Goal: Transaction & Acquisition: Subscribe to service/newsletter

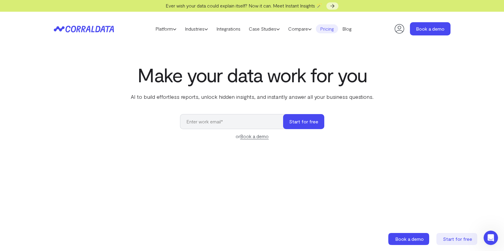
click at [335, 30] on link "Pricing" at bounding box center [327, 28] width 22 height 9
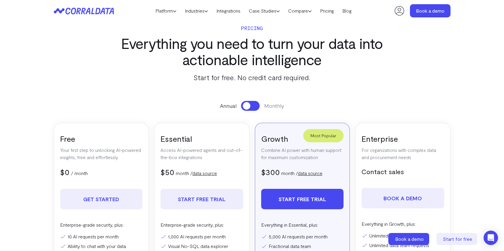
scroll to position [197, 0]
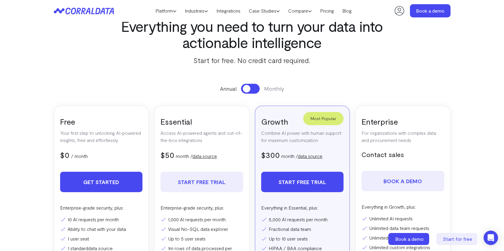
click at [101, 182] on link "Get Started" at bounding box center [101, 182] width 83 height 20
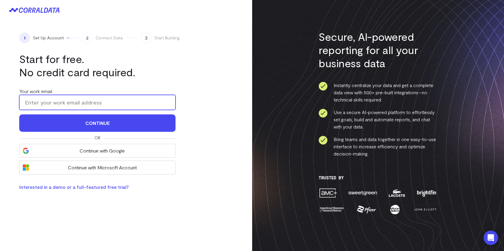
click at [99, 105] on input "Your work email:" at bounding box center [97, 102] width 156 height 15
type input "ed@therisingtidesolution.com"
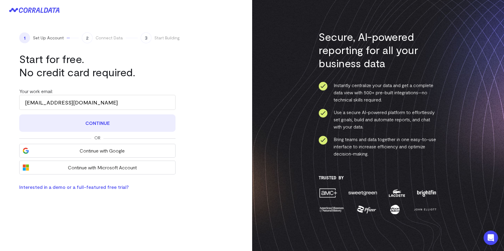
click at [75, 128] on button "Continue" at bounding box center [97, 123] width 156 height 17
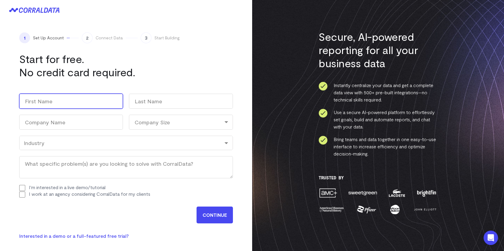
click at [66, 102] on input "First" at bounding box center [71, 101] width 104 height 15
type input "Ed"
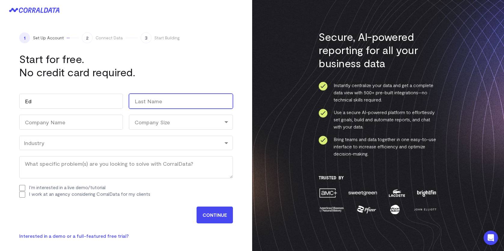
type input "Heyward"
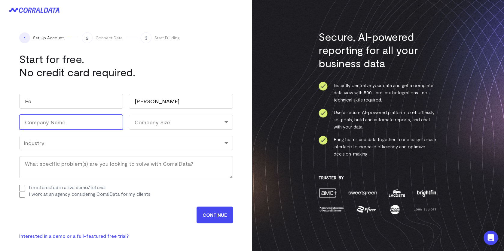
type input "Rising Tide Solutions LLC"
click at [187, 126] on div "Company Size" at bounding box center [181, 122] width 104 height 15
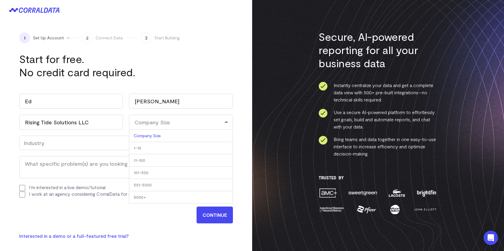
drag, startPoint x: 162, startPoint y: 150, endPoint x: 134, endPoint y: 145, distance: 28.9
click at [162, 149] on li "1-10" at bounding box center [181, 148] width 104 height 12
select select "1-10"
click at [100, 140] on div "Industry" at bounding box center [126, 143] width 205 height 7
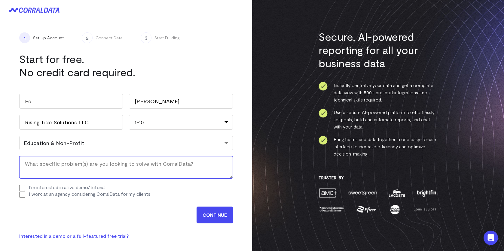
click at [96, 167] on textarea "What specific problem(s) are you looking to solve with CorralData? (Required)" at bounding box center [126, 167] width 214 height 22
type textarea "I need graphs and charts fo books and other materials I sell online"
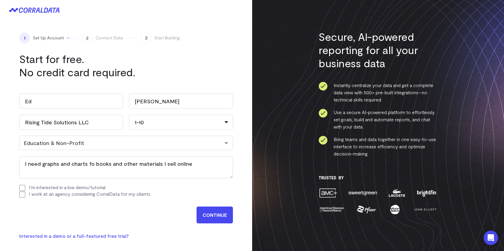
click at [216, 216] on input "CONTINUE" at bounding box center [215, 215] width 36 height 17
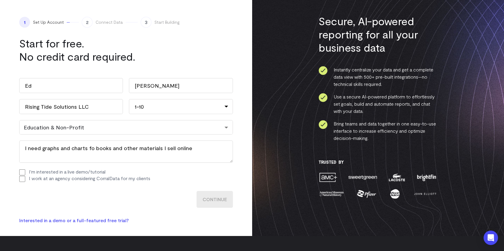
scroll to position [30, 0]
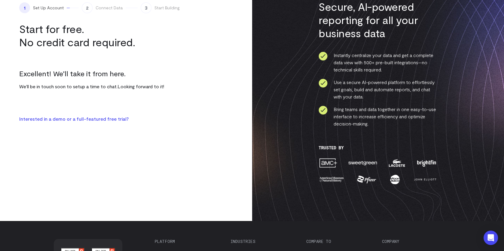
click at [112, 10] on span "Connect Data" at bounding box center [109, 8] width 27 height 6
drag, startPoint x: 154, startPoint y: 8, endPoint x: 184, endPoint y: 7, distance: 29.5
click at [179, 8] on div "1 Set Up Account 2 Connect Data 3 Start Building" at bounding box center [126, 7] width 214 height 11
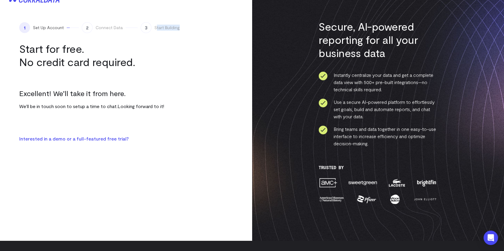
scroll to position [0, 0]
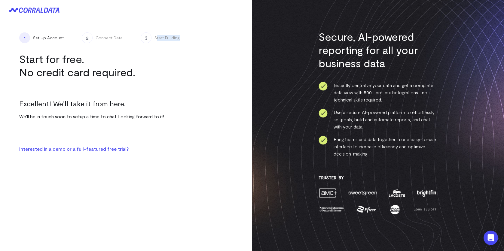
click at [36, 12] on icon at bounding box center [31, 10] width 24 height 5
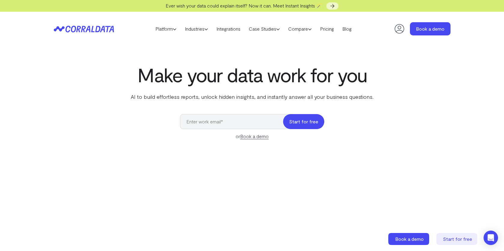
click at [305, 114] on button "Start for free" at bounding box center [303, 121] width 41 height 15
click at [197, 121] on input "email" at bounding box center [234, 121] width 109 height 15
click at [441, 106] on div "Make your data work for you AI to build effortless reports, unlock hidden insig…" at bounding box center [252, 198] width 433 height 269
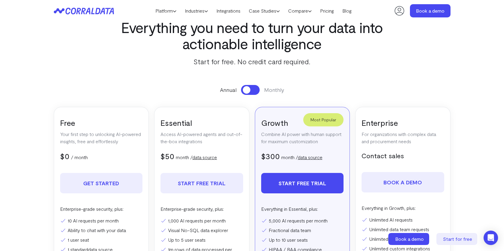
scroll to position [197, 0]
